Goal: Information Seeking & Learning: Compare options

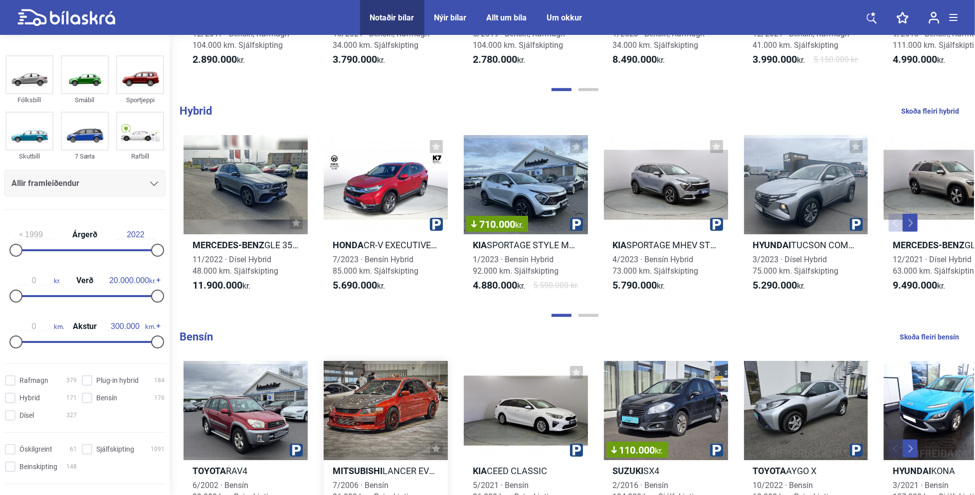
scroll to position [648, 0]
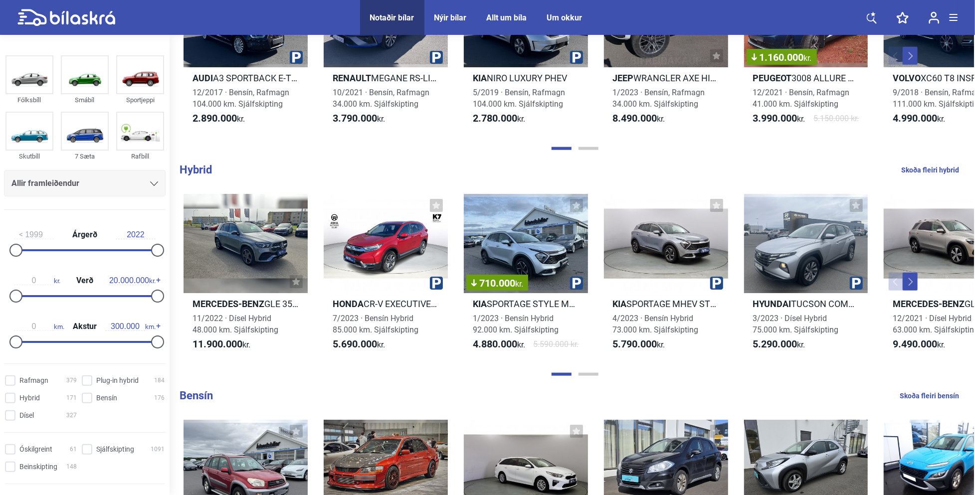
click at [198, 171] on b "Hybrid" at bounding box center [196, 170] width 32 height 12
checkbox input "true"
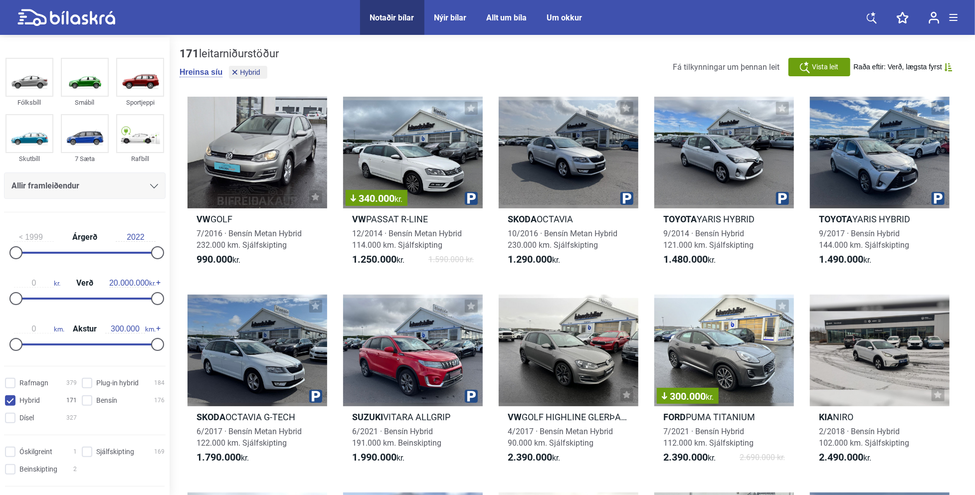
click at [925, 66] on span "Raða eftir: Verð, lægsta fyrst" at bounding box center [898, 67] width 88 height 8
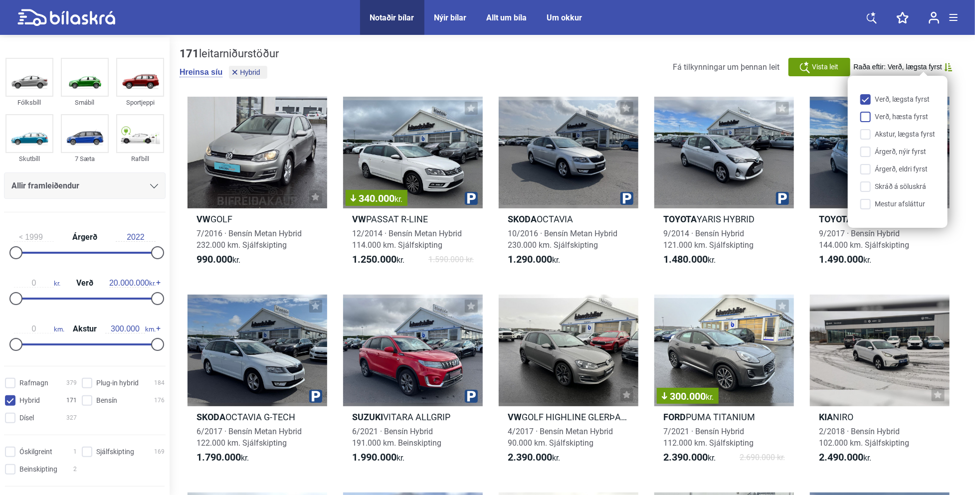
click at [867, 116] on input "Verð, hæsta fyrst" at bounding box center [899, 117] width 75 height 10
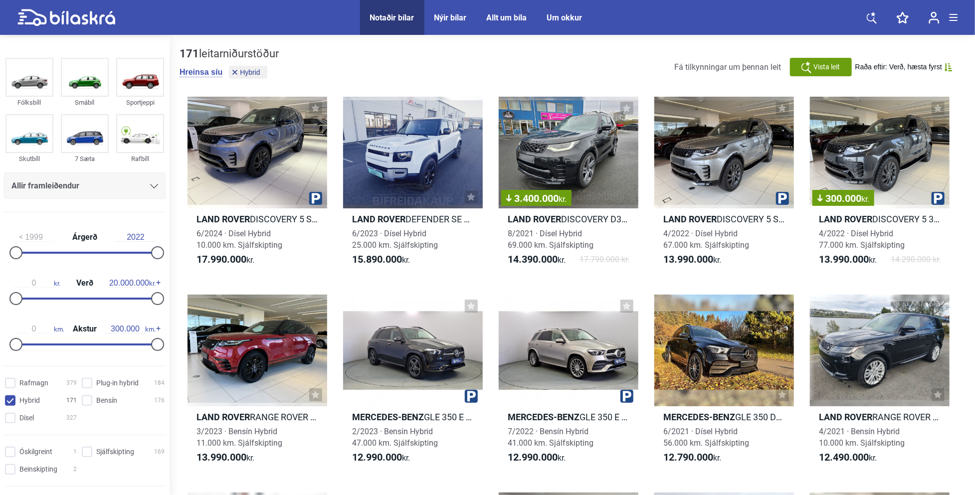
click at [949, 64] on icon at bounding box center [948, 67] width 7 height 8
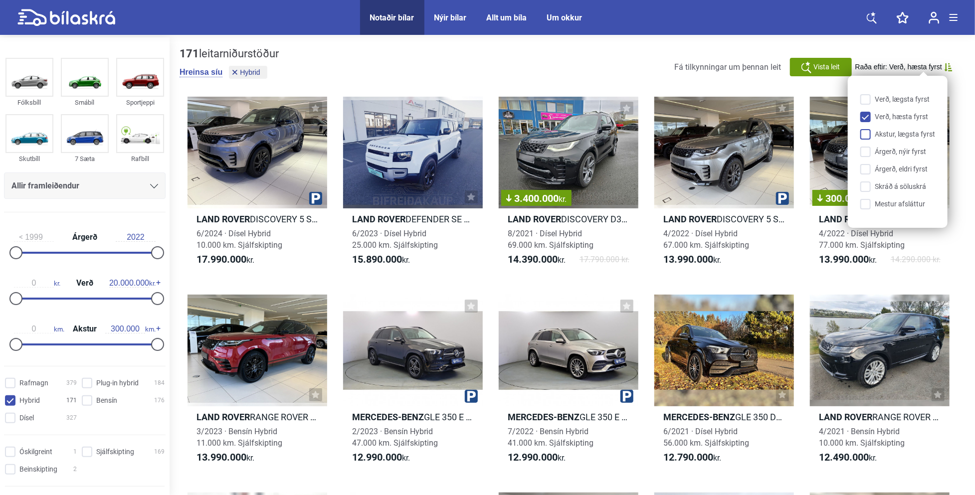
click at [864, 136] on input "Akstur, lægsta fyrst" at bounding box center [899, 135] width 75 height 10
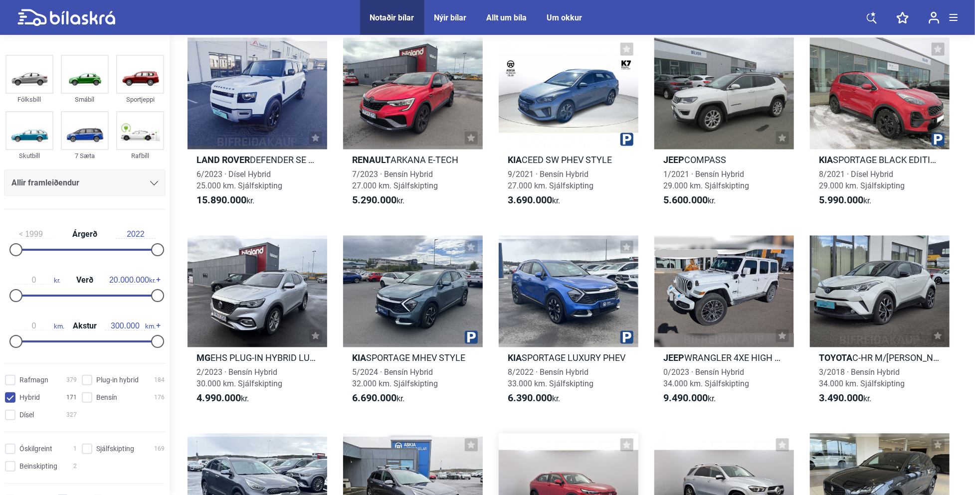
scroll to position [998, 0]
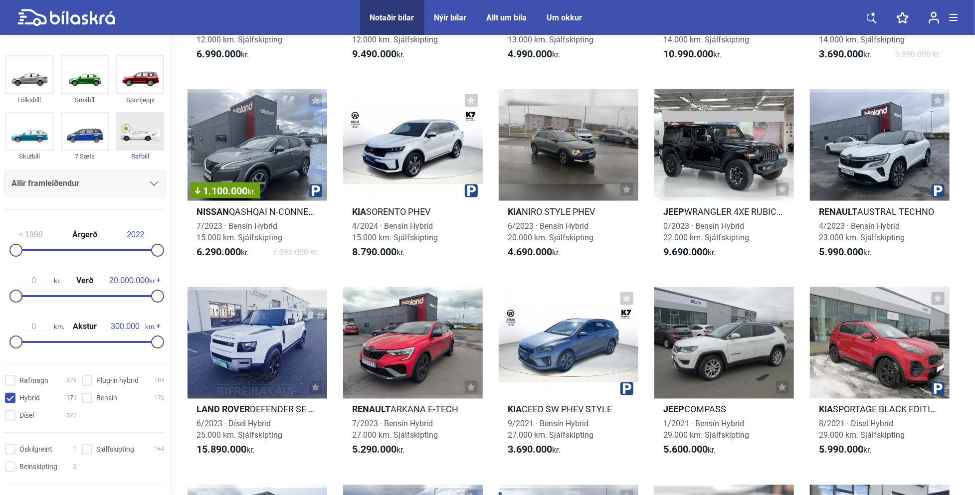
click at [131, 133] on img at bounding box center [140, 131] width 46 height 37
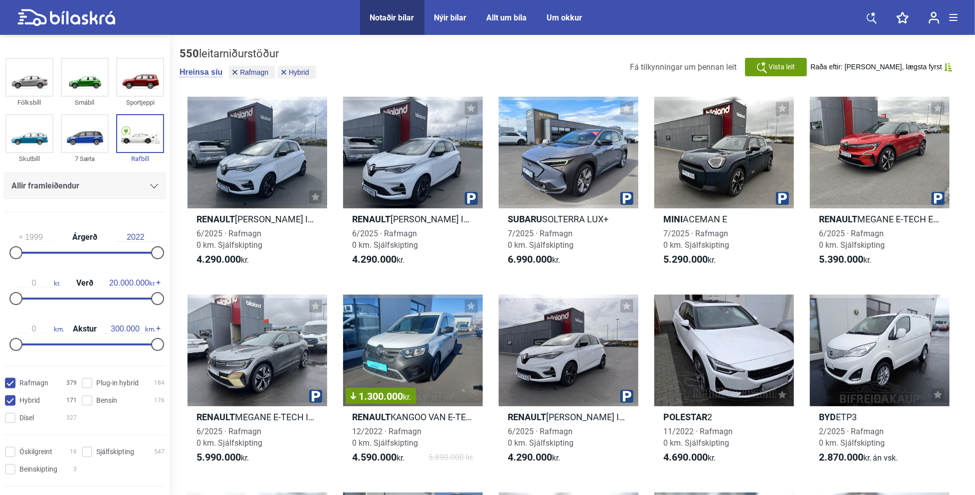
click at [946, 64] on icon at bounding box center [948, 67] width 7 height 8
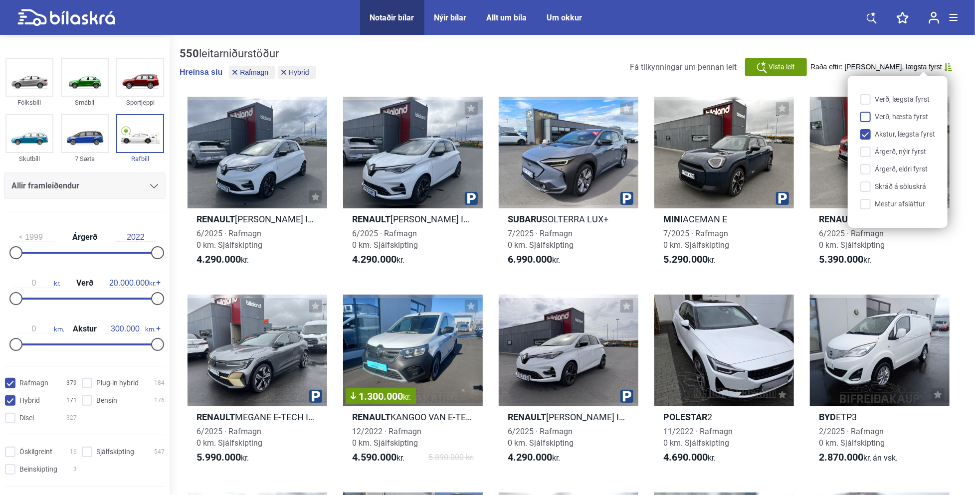
click at [865, 116] on input "Verð, hæsta fyrst" at bounding box center [899, 117] width 75 height 10
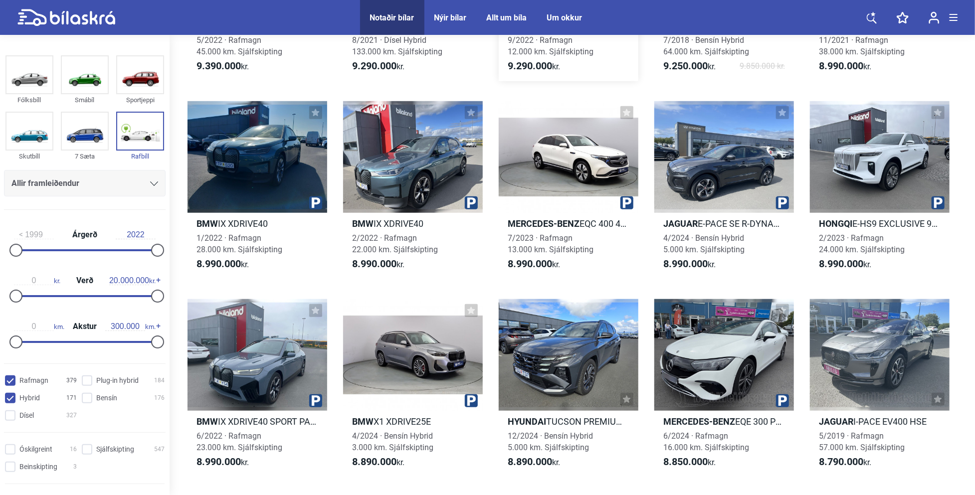
scroll to position [2793, 0]
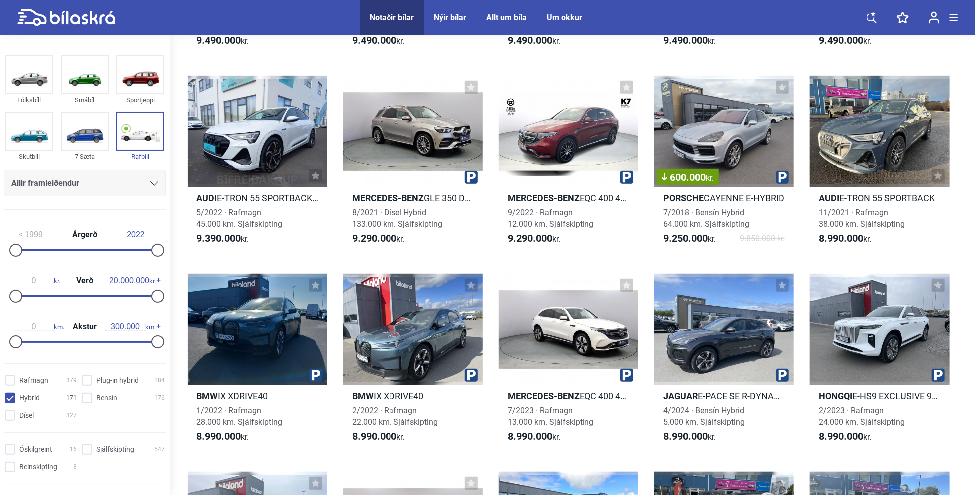
checkbox input "false"
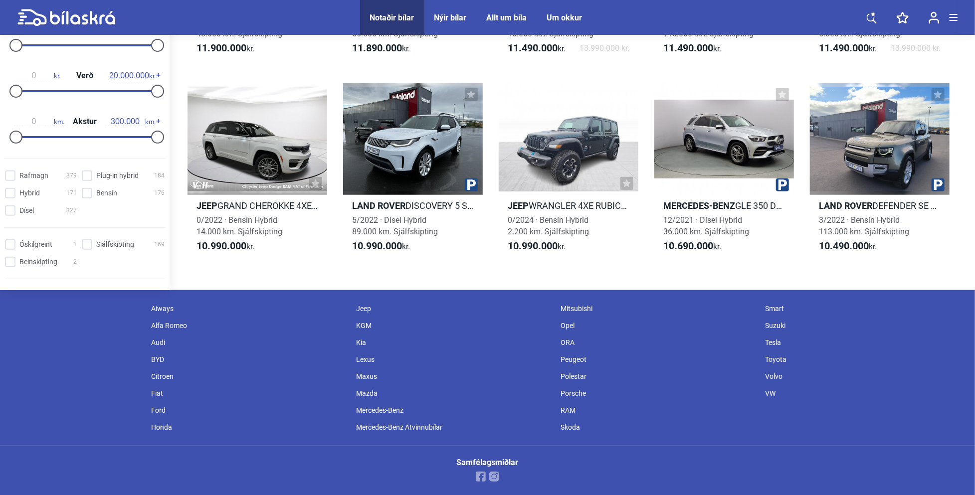
checkbox input "false"
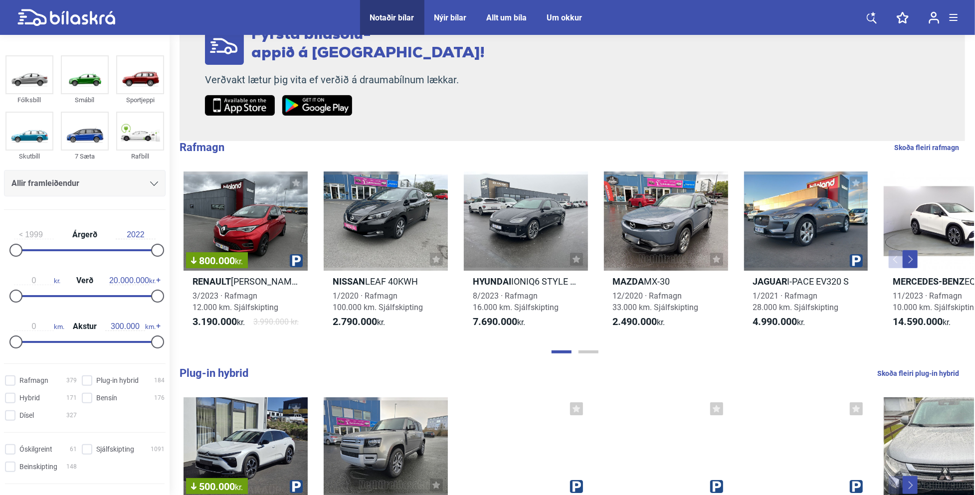
scroll to position [607, 0]
